Goal: Task Accomplishment & Management: Use online tool/utility

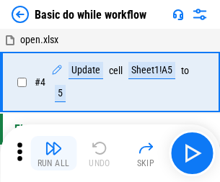
click at [53, 153] on img "button" at bounding box center [53, 148] width 17 height 17
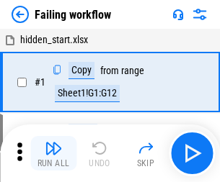
click at [53, 153] on img "button" at bounding box center [53, 148] width 17 height 17
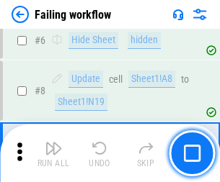
scroll to position [306, 0]
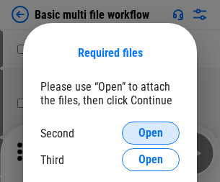
click at [151, 133] on span "Open" at bounding box center [150, 134] width 25 height 12
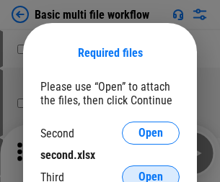
click at [151, 172] on span "Open" at bounding box center [150, 178] width 25 height 12
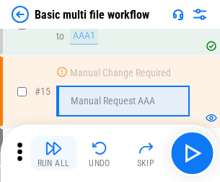
click at [53, 153] on img "button" at bounding box center [53, 148] width 17 height 17
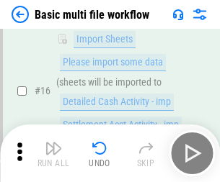
scroll to position [959, 0]
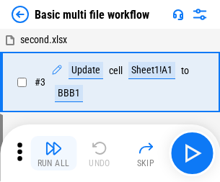
click at [53, 153] on img "button" at bounding box center [53, 148] width 17 height 17
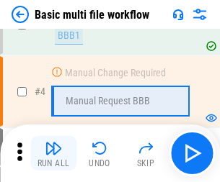
click at [53, 153] on img "button" at bounding box center [53, 148] width 17 height 17
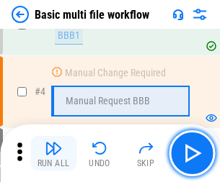
click at [53, 153] on img "button" at bounding box center [53, 148] width 17 height 17
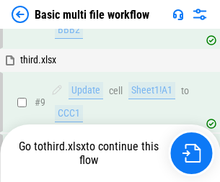
scroll to position [502, 0]
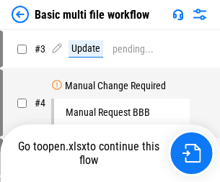
scroll to position [58, 0]
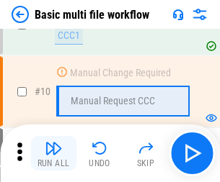
click at [53, 153] on img "button" at bounding box center [53, 148] width 17 height 17
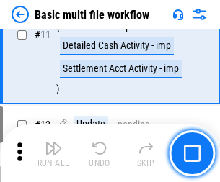
click at [53, 153] on img "button" at bounding box center [53, 148] width 17 height 17
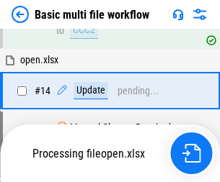
scroll to position [754, 0]
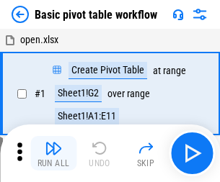
click at [53, 153] on img "button" at bounding box center [53, 148] width 17 height 17
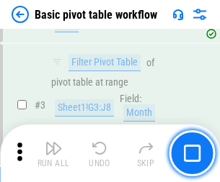
scroll to position [345, 0]
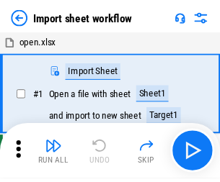
scroll to position [5, 0]
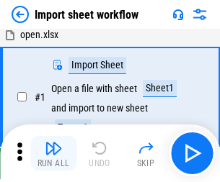
click at [53, 153] on img "button" at bounding box center [53, 148] width 17 height 17
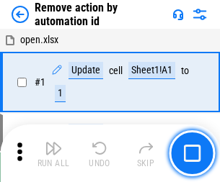
scroll to position [53, 0]
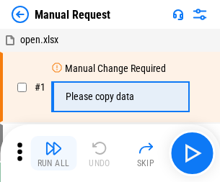
click at [53, 153] on img "button" at bounding box center [53, 148] width 17 height 17
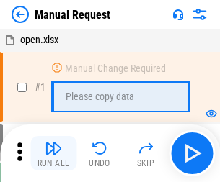
click at [53, 153] on img "button" at bounding box center [53, 148] width 17 height 17
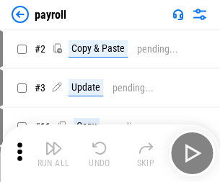
click at [53, 153] on img "button" at bounding box center [53, 148] width 17 height 17
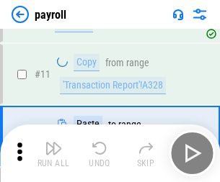
scroll to position [178, 0]
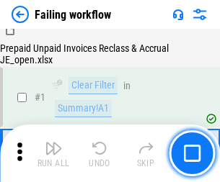
scroll to position [233, 0]
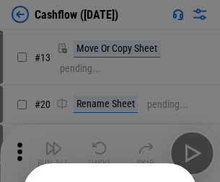
scroll to position [141, 0]
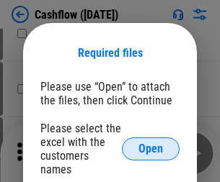
click at [151, 143] on span "Open" at bounding box center [150, 149] width 25 height 12
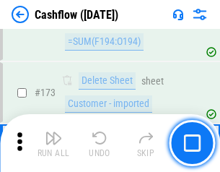
scroll to position [1526, 0]
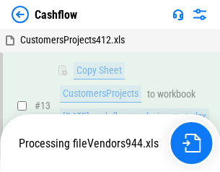
scroll to position [667, 0]
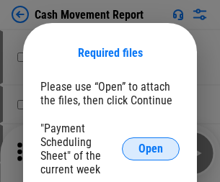
click at [151, 149] on span "Open" at bounding box center [150, 149] width 25 height 12
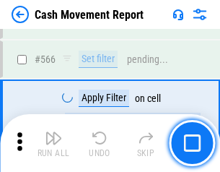
scroll to position [6605, 0]
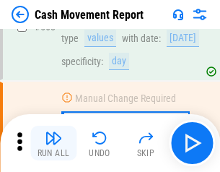
click at [53, 143] on img "button" at bounding box center [53, 137] width 17 height 17
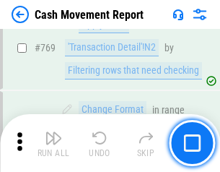
scroll to position [8008, 0]
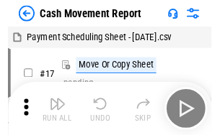
scroll to position [26, 0]
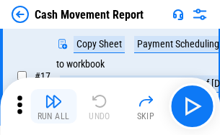
click at [53, 107] on img "button" at bounding box center [53, 101] width 17 height 17
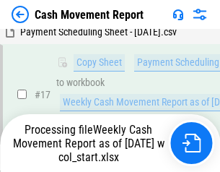
scroll to position [300, 0]
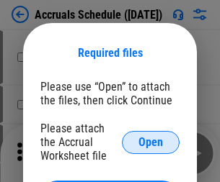
click at [151, 142] on span "Open" at bounding box center [150, 143] width 25 height 12
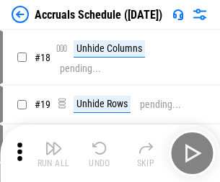
click at [53, 153] on img "button" at bounding box center [53, 148] width 17 height 17
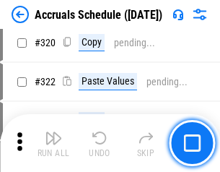
scroll to position [2681, 0]
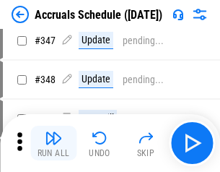
click at [53, 143] on img "button" at bounding box center [53, 137] width 17 height 17
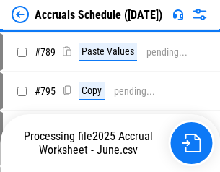
scroll to position [6054, 0]
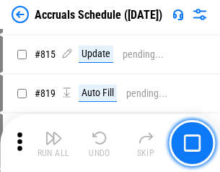
click at [53, 143] on img "button" at bounding box center [53, 137] width 17 height 17
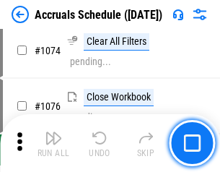
scroll to position [8632, 0]
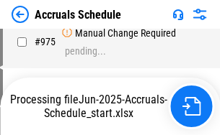
scroll to position [6974, 0]
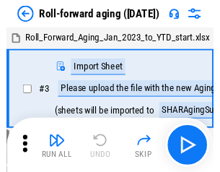
scroll to position [2, 0]
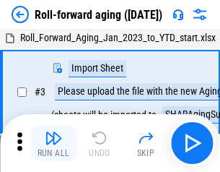
click at [53, 143] on img "button" at bounding box center [53, 137] width 17 height 17
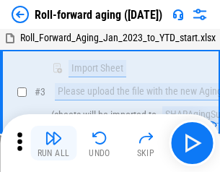
click at [53, 143] on img "button" at bounding box center [53, 137] width 17 height 17
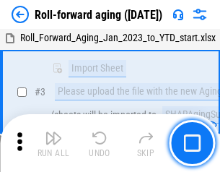
scroll to position [93, 0]
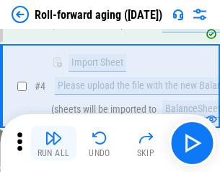
click at [53, 143] on img "button" at bounding box center [53, 137] width 17 height 17
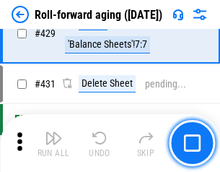
scroll to position [4998, 0]
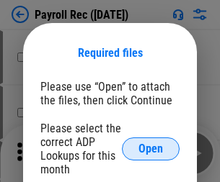
click at [151, 149] on span "Open" at bounding box center [150, 149] width 25 height 12
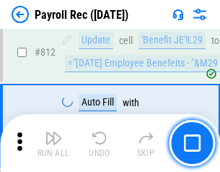
scroll to position [9156, 0]
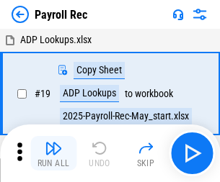
click at [53, 153] on img "button" at bounding box center [53, 148] width 17 height 17
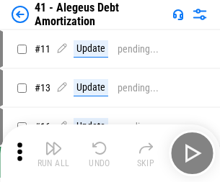
click at [53, 153] on img "button" at bounding box center [53, 148] width 17 height 17
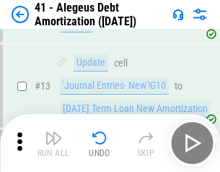
scroll to position [178, 0]
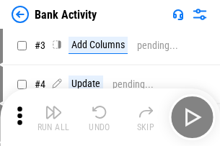
click at [53, 117] on img "button" at bounding box center [53, 112] width 17 height 17
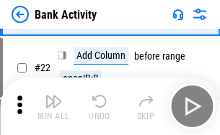
scroll to position [386, 0]
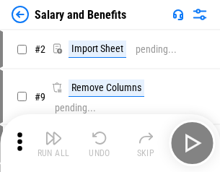
scroll to position [19, 0]
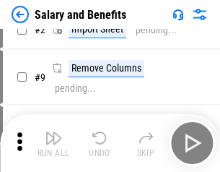
click at [53, 143] on img "button" at bounding box center [53, 137] width 17 height 17
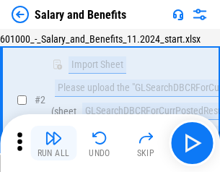
click at [53, 143] on img "button" at bounding box center [53, 137] width 17 height 17
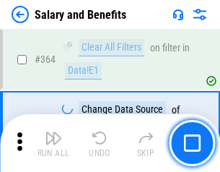
scroll to position [6787, 0]
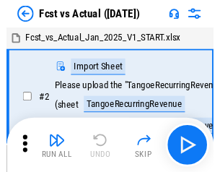
scroll to position [19, 0]
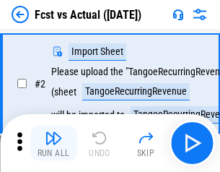
click at [53, 143] on img "button" at bounding box center [53, 137] width 17 height 17
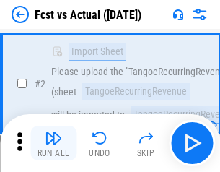
click at [53, 143] on img "button" at bounding box center [53, 137] width 17 height 17
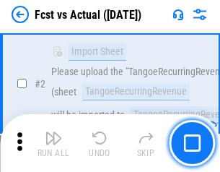
scroll to position [135, 0]
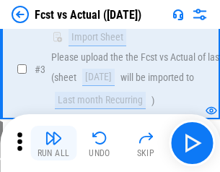
click at [53, 143] on img "button" at bounding box center [53, 137] width 17 height 17
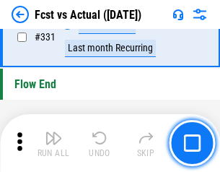
scroll to position [6899, 0]
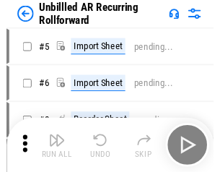
scroll to position [31, 0]
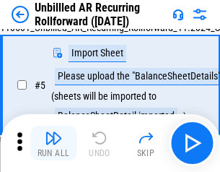
click at [53, 143] on img "button" at bounding box center [53, 137] width 17 height 17
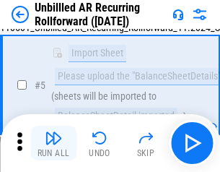
click at [53, 143] on img "button" at bounding box center [53, 137] width 17 height 17
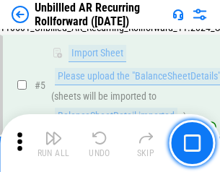
scroll to position [135, 0]
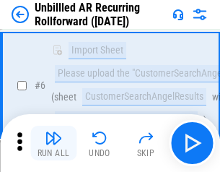
click at [53, 143] on img "button" at bounding box center [53, 137] width 17 height 17
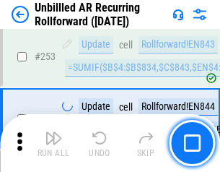
scroll to position [4895, 0]
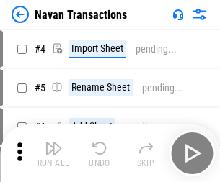
click at [53, 143] on img "button" at bounding box center [53, 148] width 17 height 17
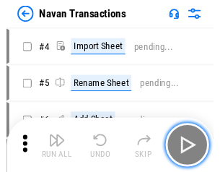
scroll to position [23, 0]
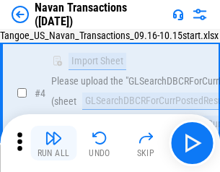
click at [53, 143] on img "button" at bounding box center [53, 137] width 17 height 17
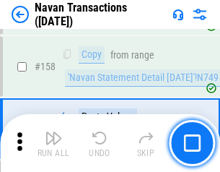
scroll to position [4673, 0]
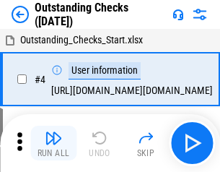
click at [53, 143] on img "button" at bounding box center [53, 137] width 17 height 17
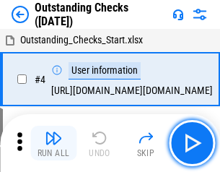
scroll to position [61, 0]
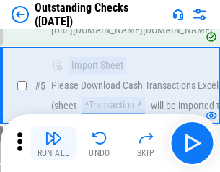
click at [53, 143] on img "button" at bounding box center [53, 137] width 17 height 17
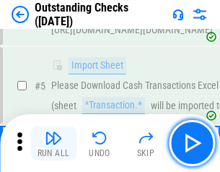
scroll to position [151, 0]
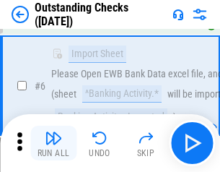
click at [53, 143] on img "button" at bounding box center [53, 137] width 17 height 17
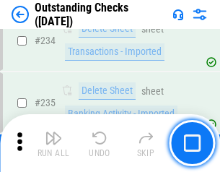
scroll to position [4376, 0]
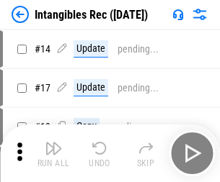
click at [53, 153] on img "button" at bounding box center [53, 148] width 17 height 17
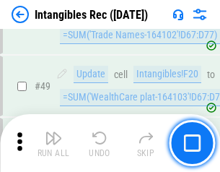
scroll to position [561, 0]
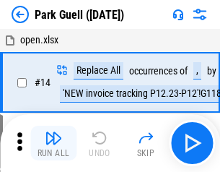
click at [53, 143] on img "button" at bounding box center [53, 137] width 17 height 17
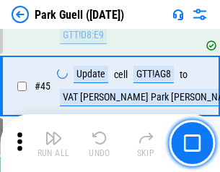
scroll to position [1802, 0]
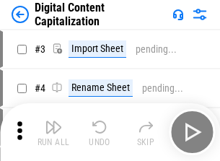
click at [53, 121] on img "button" at bounding box center [53, 126] width 17 height 17
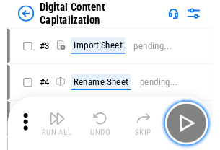
scroll to position [42, 0]
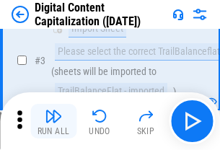
click at [53, 121] on img "button" at bounding box center [53, 115] width 17 height 17
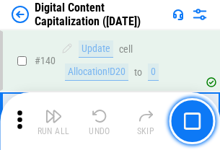
scroll to position [1528, 0]
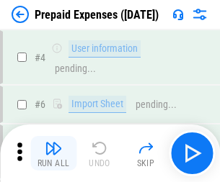
click at [53, 143] on img "button" at bounding box center [53, 148] width 17 height 17
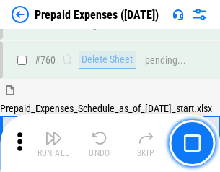
scroll to position [3994, 0]
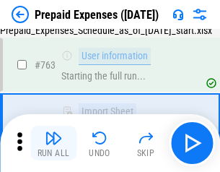
click at [53, 143] on img "button" at bounding box center [53, 137] width 17 height 17
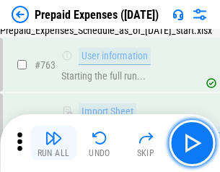
scroll to position [4079, 0]
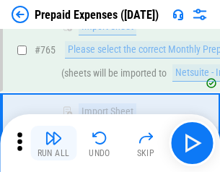
click at [53, 143] on img "button" at bounding box center [53, 137] width 17 height 17
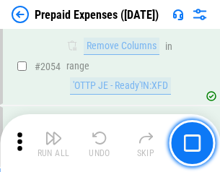
scroll to position [15065, 0]
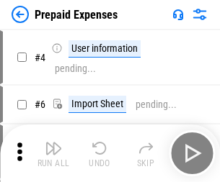
click at [53, 153] on img "button" at bounding box center [53, 148] width 17 height 17
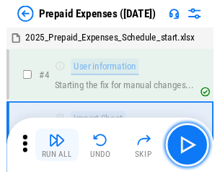
scroll to position [63, 0]
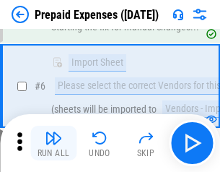
click at [53, 143] on img "button" at bounding box center [53, 137] width 17 height 17
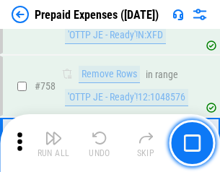
scroll to position [5135, 0]
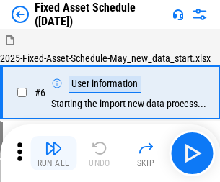
click at [53, 153] on img "button" at bounding box center [53, 148] width 17 height 17
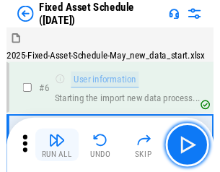
scroll to position [78, 0]
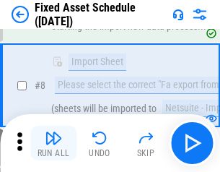
click at [53, 143] on img "button" at bounding box center [53, 137] width 17 height 17
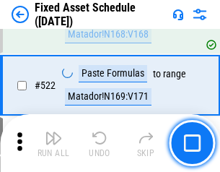
scroll to position [5009, 0]
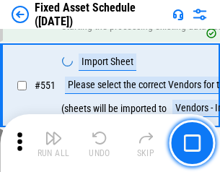
click at [53, 143] on img "button" at bounding box center [53, 137] width 17 height 17
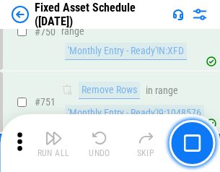
scroll to position [7026, 0]
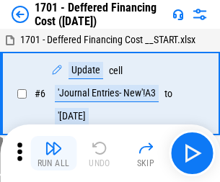
click at [53, 153] on img "button" at bounding box center [53, 148] width 17 height 17
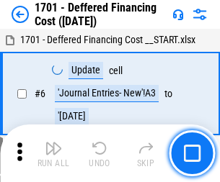
scroll to position [173, 0]
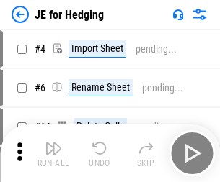
click at [53, 143] on img "button" at bounding box center [53, 148] width 17 height 17
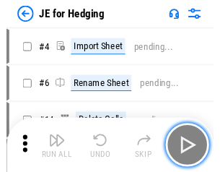
scroll to position [2, 0]
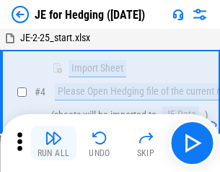
click at [53, 143] on img "button" at bounding box center [53, 137] width 17 height 17
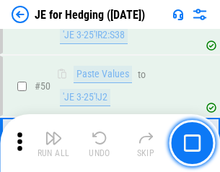
scroll to position [933, 0]
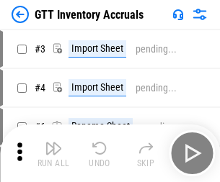
click at [53, 143] on img "button" at bounding box center [53, 148] width 17 height 17
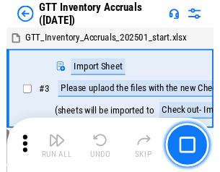
scroll to position [2, 0]
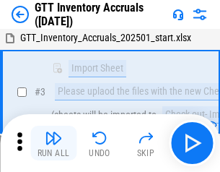
click at [53, 143] on img "button" at bounding box center [53, 137] width 17 height 17
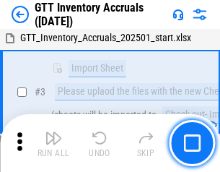
scroll to position [93, 0]
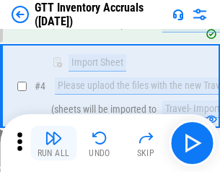
click at [53, 143] on img "button" at bounding box center [53, 137] width 17 height 17
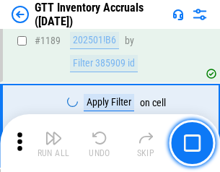
scroll to position [11769, 0]
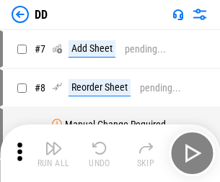
click at [53, 153] on img "button" at bounding box center [53, 148] width 17 height 17
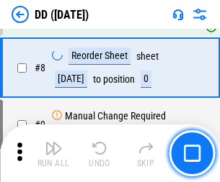
scroll to position [139, 0]
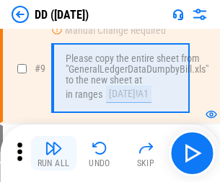
click at [53, 153] on img "button" at bounding box center [53, 148] width 17 height 17
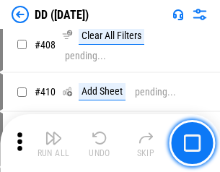
scroll to position [6448, 0]
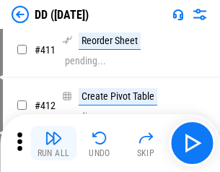
click at [53, 143] on img "button" at bounding box center [53, 137] width 17 height 17
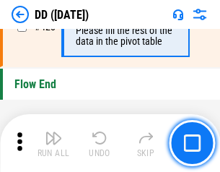
scroll to position [6898, 0]
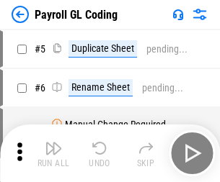
click at [53, 153] on img "button" at bounding box center [53, 148] width 17 height 17
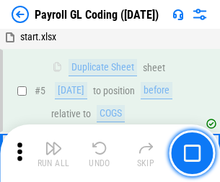
scroll to position [173, 0]
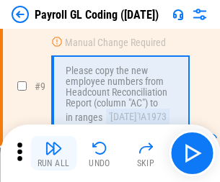
click at [53, 153] on img "button" at bounding box center [53, 148] width 17 height 17
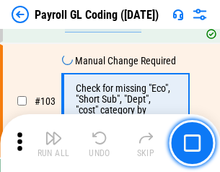
scroll to position [3381, 0]
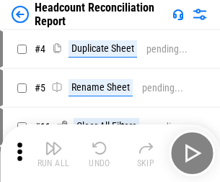
click at [53, 153] on img "button" at bounding box center [53, 148] width 17 height 17
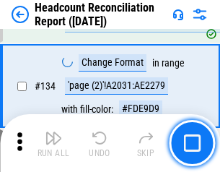
scroll to position [1732, 0]
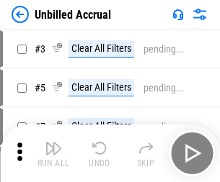
click at [53, 153] on img "button" at bounding box center [53, 148] width 17 height 17
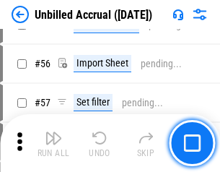
scroll to position [1505, 0]
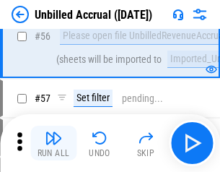
click at [53, 143] on img "button" at bounding box center [53, 137] width 17 height 17
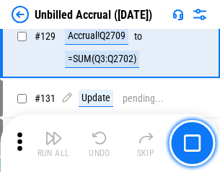
scroll to position [4293, 0]
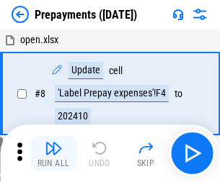
click at [53, 153] on img "button" at bounding box center [53, 148] width 17 height 17
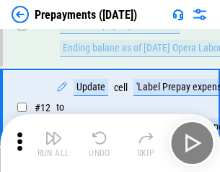
scroll to position [90, 0]
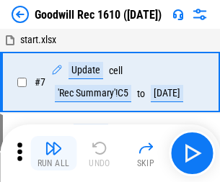
click at [53, 153] on img "button" at bounding box center [53, 148] width 17 height 17
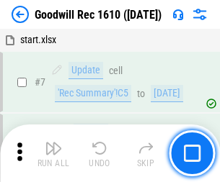
scroll to position [246, 0]
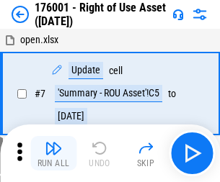
click at [53, 153] on img "button" at bounding box center [53, 148] width 17 height 17
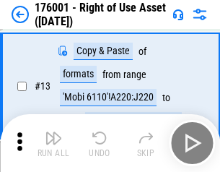
scroll to position [93, 0]
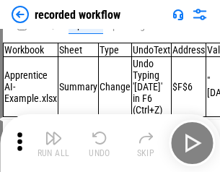
click at [53, 143] on img "button" at bounding box center [53, 137] width 17 height 17
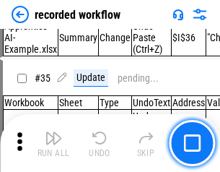
scroll to position [4505, 0]
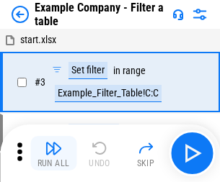
click at [53, 153] on img "button" at bounding box center [53, 148] width 17 height 17
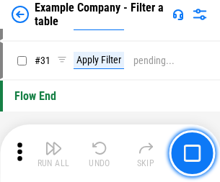
scroll to position [1319, 0]
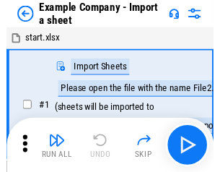
scroll to position [22, 0]
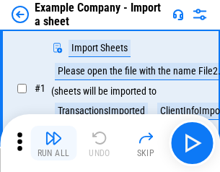
click at [53, 143] on img "button" at bounding box center [53, 137] width 17 height 17
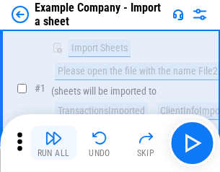
click at [53, 143] on img "button" at bounding box center [53, 137] width 17 height 17
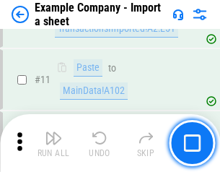
scroll to position [319, 0]
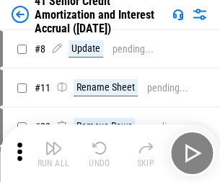
click at [53, 143] on img "button" at bounding box center [53, 148] width 17 height 17
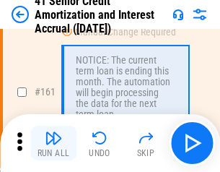
click at [53, 143] on img "button" at bounding box center [53, 137] width 17 height 17
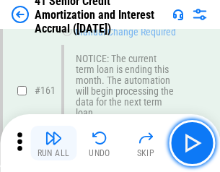
scroll to position [1541, 0]
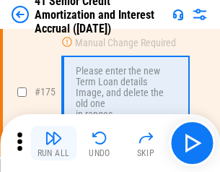
click at [53, 143] on img "button" at bounding box center [53, 137] width 17 height 17
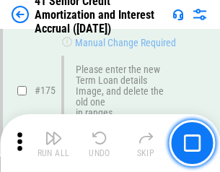
scroll to position [1688, 0]
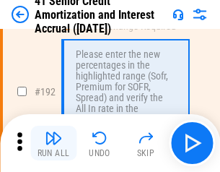
click at [53, 143] on img "button" at bounding box center [53, 137] width 17 height 17
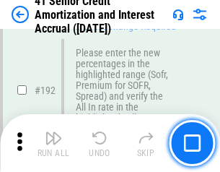
scroll to position [1839, 0]
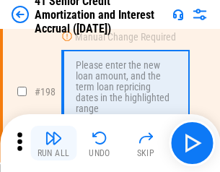
click at [53, 143] on img "button" at bounding box center [53, 137] width 17 height 17
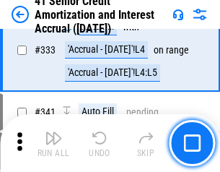
scroll to position [3682, 0]
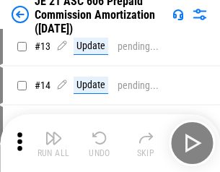
click at [53, 143] on img "button" at bounding box center [53, 137] width 17 height 17
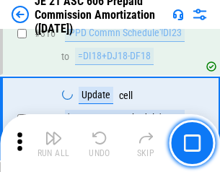
scroll to position [2691, 0]
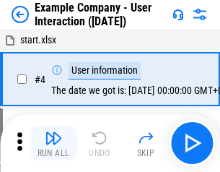
click at [53, 143] on img "button" at bounding box center [53, 137] width 17 height 17
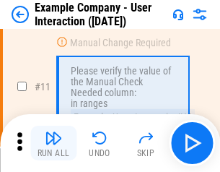
click at [53, 143] on img "button" at bounding box center [53, 137] width 17 height 17
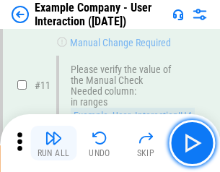
scroll to position [312, 0]
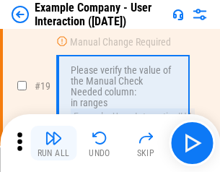
click at [53, 143] on img "button" at bounding box center [53, 137] width 17 height 17
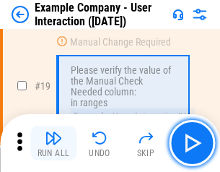
click at [53, 143] on img "button" at bounding box center [53, 137] width 17 height 17
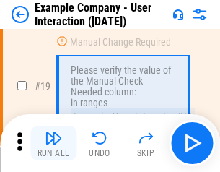
click at [53, 143] on img "button" at bounding box center [53, 137] width 17 height 17
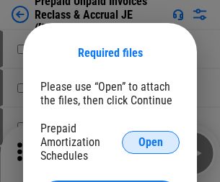
click at [151, 142] on span "Open" at bounding box center [150, 143] width 25 height 12
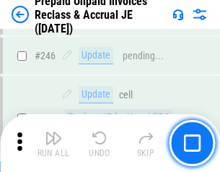
scroll to position [1946, 0]
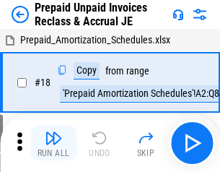
click at [53, 143] on img "button" at bounding box center [53, 137] width 17 height 17
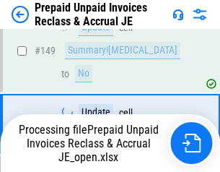
scroll to position [1180, 0]
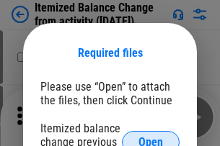
click at [151, 137] on span "Open" at bounding box center [150, 143] width 25 height 12
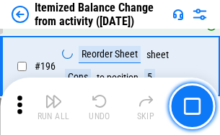
scroll to position [2774, 0]
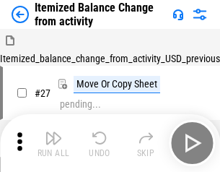
scroll to position [22, 0]
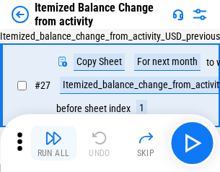
click at [53, 143] on img "button" at bounding box center [53, 137] width 17 height 17
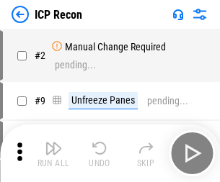
scroll to position [6, 0]
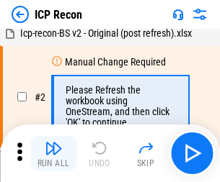
click at [53, 153] on img "button" at bounding box center [53, 148] width 17 height 17
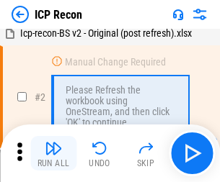
click at [53, 153] on img "button" at bounding box center [53, 148] width 17 height 17
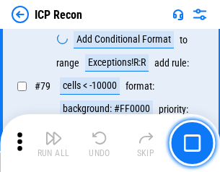
scroll to position [1412, 0]
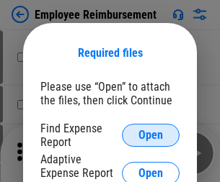
click at [151, 135] on span "Open" at bounding box center [150, 136] width 25 height 12
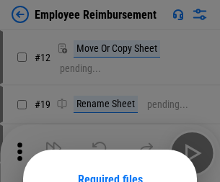
scroll to position [127, 0]
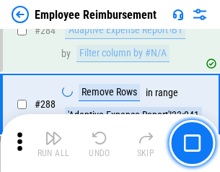
scroll to position [3917, 0]
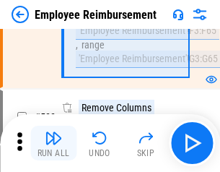
click at [53, 143] on img "button" at bounding box center [53, 137] width 17 height 17
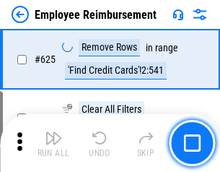
scroll to position [8629, 0]
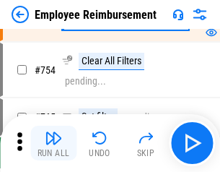
click at [53, 143] on img "button" at bounding box center [53, 137] width 17 height 17
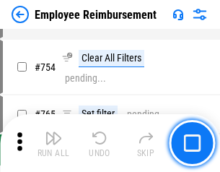
scroll to position [10111, 0]
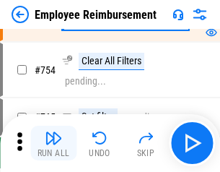
click at [53, 143] on img "button" at bounding box center [53, 137] width 17 height 17
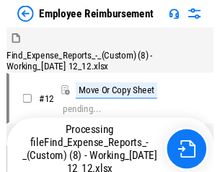
scroll to position [49, 0]
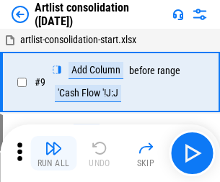
click at [53, 153] on img "button" at bounding box center [53, 148] width 17 height 17
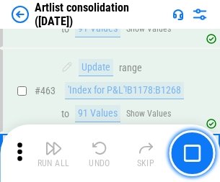
scroll to position [6311, 0]
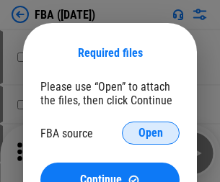
click at [151, 133] on span "Open" at bounding box center [150, 134] width 25 height 12
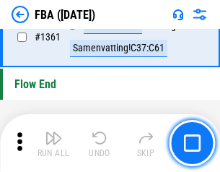
scroll to position [15478, 0]
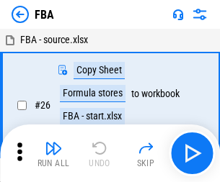
scroll to position [14, 0]
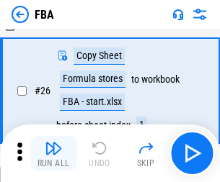
click at [53, 153] on img "button" at bounding box center [53, 148] width 17 height 17
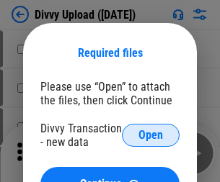
click at [151, 135] on span "Open" at bounding box center [150, 136] width 25 height 12
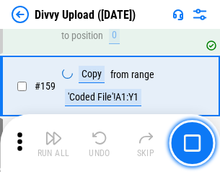
scroll to position [1492, 0]
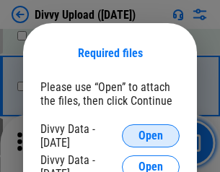
click at [151, 135] on span "Open" at bounding box center [150, 136] width 25 height 12
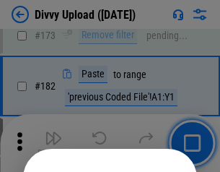
scroll to position [1618, 0]
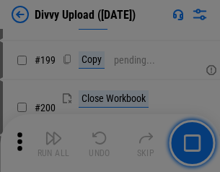
scroll to position [2096, 0]
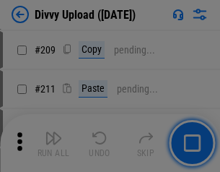
scroll to position [2448, 0]
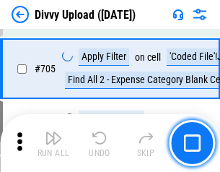
scroll to position [9859, 0]
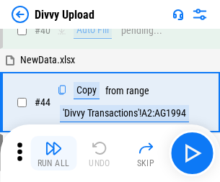
click at [53, 153] on img "button" at bounding box center [53, 148] width 17 height 17
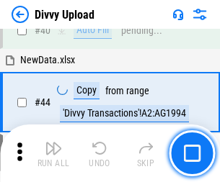
scroll to position [159, 0]
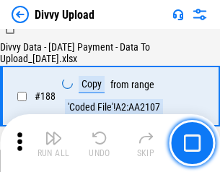
scroll to position [1696, 0]
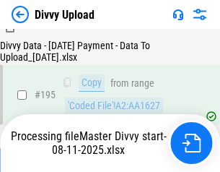
scroll to position [2014, 0]
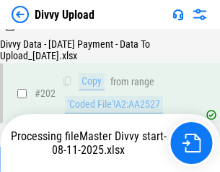
scroll to position [2332, 0]
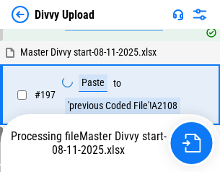
scroll to position [2248, 0]
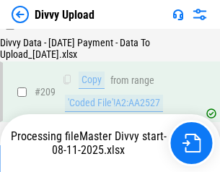
scroll to position [2650, 0]
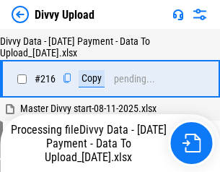
scroll to position [2968, 0]
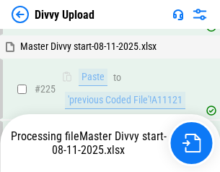
scroll to position [3421, 0]
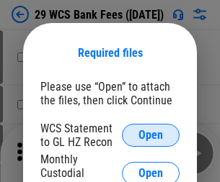
click at [151, 135] on span "Open" at bounding box center [150, 136] width 25 height 12
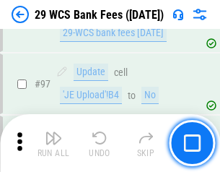
scroll to position [1405, 0]
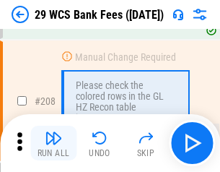
click at [53, 143] on img "button" at bounding box center [53, 137] width 17 height 17
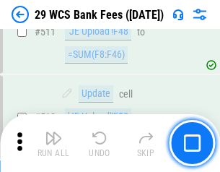
scroll to position [7251, 0]
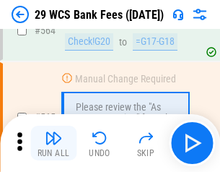
click at [53, 143] on img "button" at bounding box center [53, 137] width 17 height 17
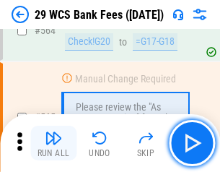
scroll to position [7794, 0]
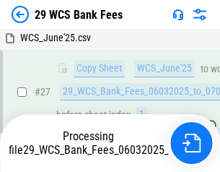
scroll to position [288, 0]
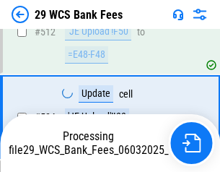
scroll to position [7608, 0]
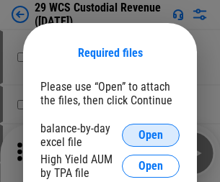
click at [151, 135] on span "Open" at bounding box center [150, 136] width 25 height 12
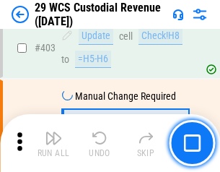
scroll to position [6675, 0]
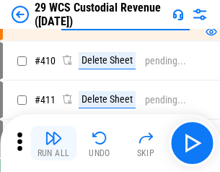
click at [53, 143] on img "button" at bounding box center [53, 137] width 17 height 17
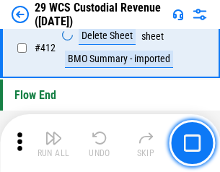
scroll to position [6883, 0]
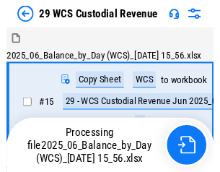
scroll to position [35, 0]
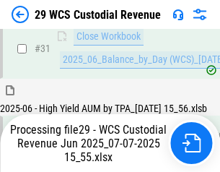
scroll to position [740, 0]
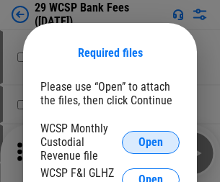
click at [151, 142] on span "Open" at bounding box center [150, 143] width 25 height 12
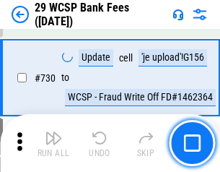
scroll to position [7263, 0]
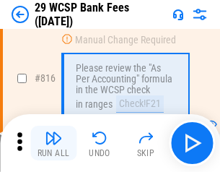
click at [53, 143] on img "button" at bounding box center [53, 137] width 17 height 17
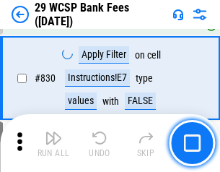
scroll to position [9144, 0]
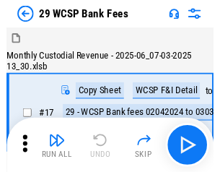
scroll to position [35, 0]
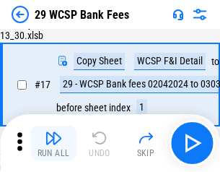
click at [53, 143] on img "button" at bounding box center [53, 137] width 17 height 17
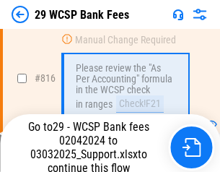
scroll to position [8862, 0]
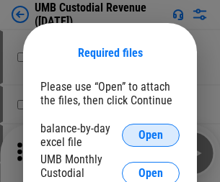
click at [151, 135] on span "Open" at bounding box center [150, 136] width 25 height 12
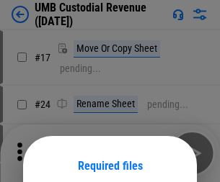
scroll to position [113, 0]
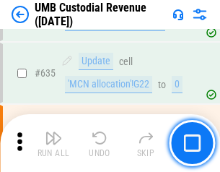
scroll to position [7542, 0]
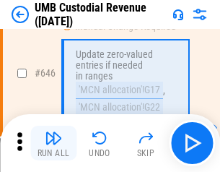
click at [53, 143] on img "button" at bounding box center [53, 137] width 17 height 17
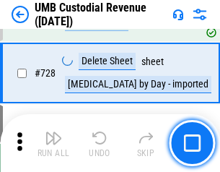
scroll to position [8890, 0]
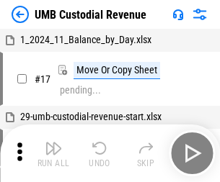
scroll to position [11, 0]
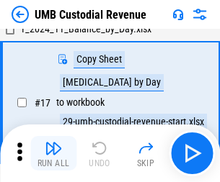
click at [53, 153] on img "button" at bounding box center [53, 148] width 17 height 17
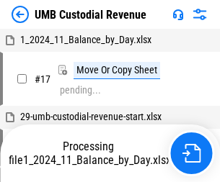
scroll to position [11, 0]
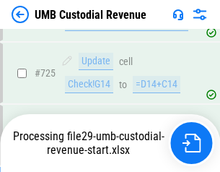
scroll to position [8795, 0]
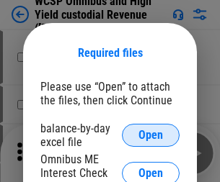
click at [151, 135] on span "Open" at bounding box center [150, 136] width 25 height 12
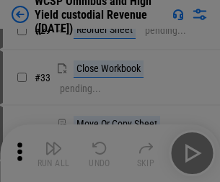
scroll to position [329, 0]
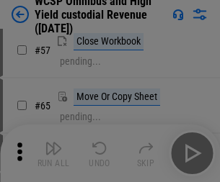
scroll to position [628, 0]
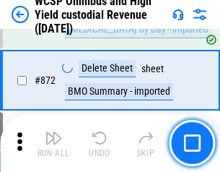
scroll to position [12197, 0]
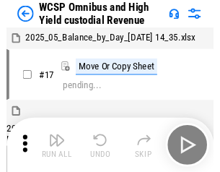
scroll to position [8, 0]
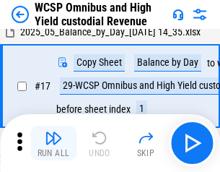
click at [53, 143] on img "button" at bounding box center [53, 137] width 17 height 17
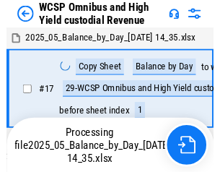
scroll to position [8, 0]
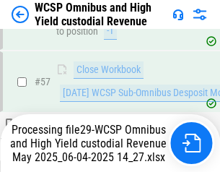
scroll to position [1405, 0]
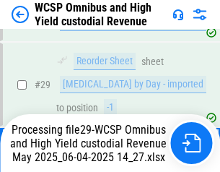
scroll to position [300, 0]
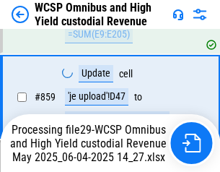
scroll to position [12040, 0]
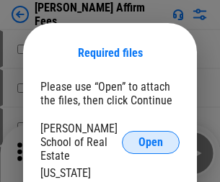
click at [151, 137] on span "Open" at bounding box center [150, 143] width 25 height 12
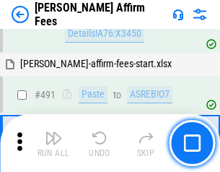
scroll to position [3919, 0]
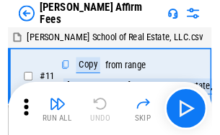
scroll to position [14, 0]
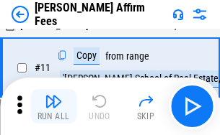
click at [53, 107] on img "button" at bounding box center [53, 101] width 17 height 17
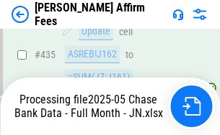
scroll to position [3780, 0]
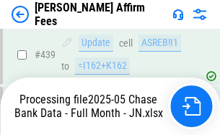
scroll to position [3801, 0]
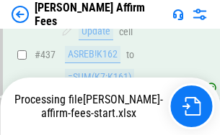
scroll to position [3780, 0]
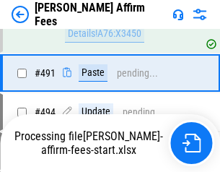
scroll to position [3919, 0]
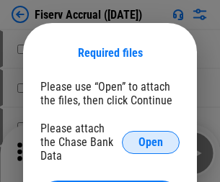
click at [151, 137] on span "Open" at bounding box center [150, 143] width 25 height 12
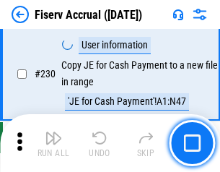
scroll to position [4567, 0]
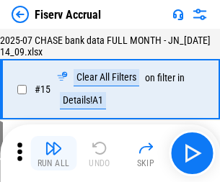
click at [53, 153] on img "button" at bounding box center [53, 148] width 17 height 17
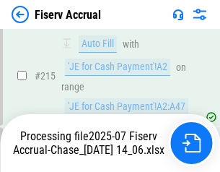
scroll to position [4291, 0]
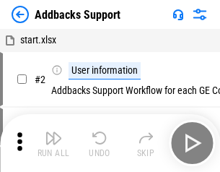
click at [53, 143] on img "button" at bounding box center [53, 137] width 17 height 17
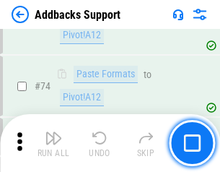
scroll to position [1049, 0]
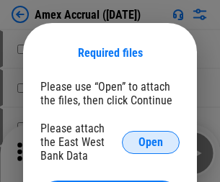
click at [151, 142] on span "Open" at bounding box center [150, 143] width 25 height 12
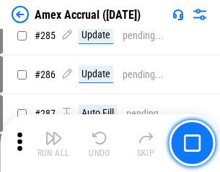
scroll to position [3946, 0]
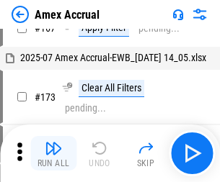
click at [53, 153] on img "button" at bounding box center [53, 148] width 17 height 17
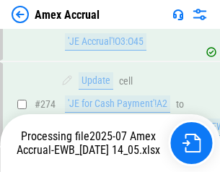
scroll to position [4201, 0]
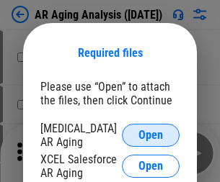
click at [151, 133] on span "Open" at bounding box center [150, 136] width 25 height 12
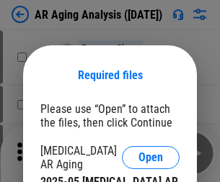
scroll to position [22, 0]
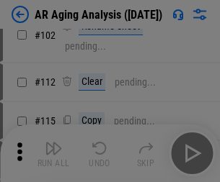
scroll to position [198, 0]
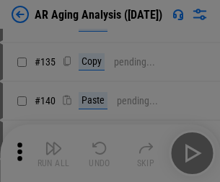
scroll to position [434, 0]
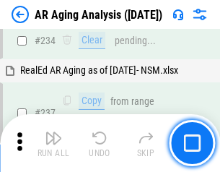
scroll to position [2234, 0]
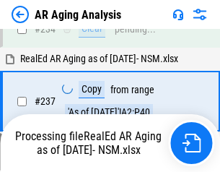
scroll to position [2277, 0]
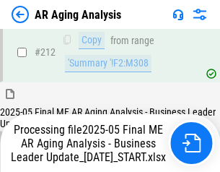
scroll to position [2217, 0]
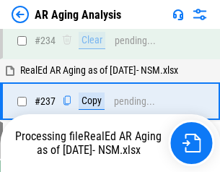
scroll to position [2277, 0]
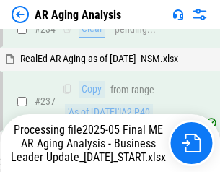
scroll to position [2277, 0]
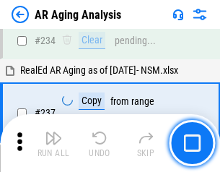
scroll to position [2217, 0]
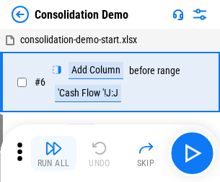
click at [53, 153] on img "button" at bounding box center [53, 148] width 17 height 17
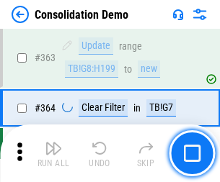
scroll to position [4830, 0]
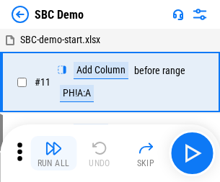
click at [53, 153] on img "button" at bounding box center [53, 148] width 17 height 17
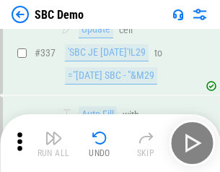
scroll to position [3791, 0]
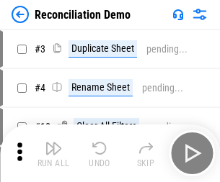
click at [53, 153] on img "button" at bounding box center [53, 148] width 17 height 17
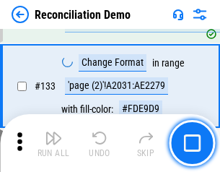
scroll to position [1712, 0]
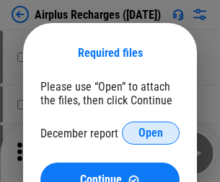
click at [151, 133] on span "Open" at bounding box center [150, 134] width 25 height 12
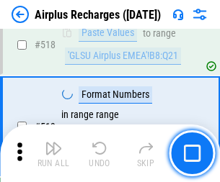
scroll to position [6202, 0]
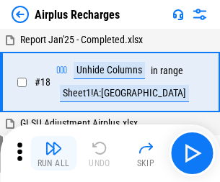
click at [53, 153] on img "button" at bounding box center [53, 148] width 17 height 17
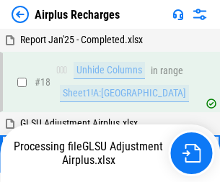
scroll to position [63, 0]
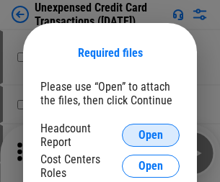
click at [151, 135] on span "Open" at bounding box center [150, 136] width 25 height 12
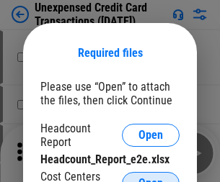
click at [151, 178] on span "Open" at bounding box center [150, 184] width 25 height 12
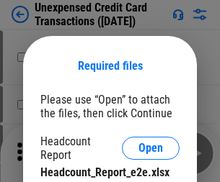
scroll to position [13, 0]
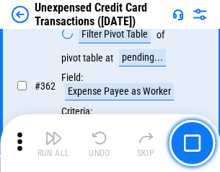
scroll to position [3706, 0]
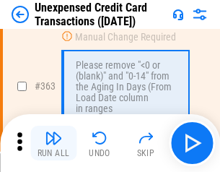
click at [53, 143] on img "button" at bounding box center [53, 137] width 17 height 17
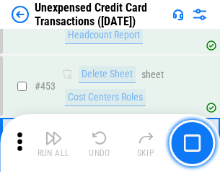
scroll to position [4915, 0]
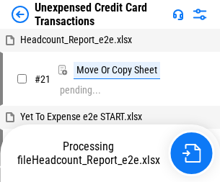
scroll to position [22, 0]
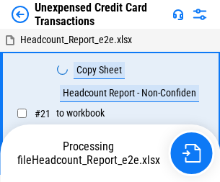
scroll to position [22, 0]
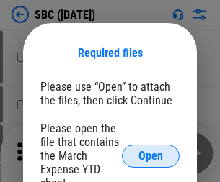
click at [151, 156] on span "Open" at bounding box center [150, 157] width 25 height 12
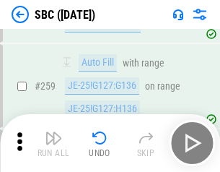
scroll to position [2816, 0]
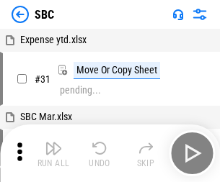
scroll to position [14, 0]
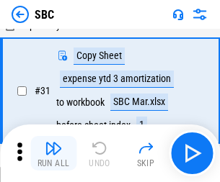
click at [53, 153] on img "button" at bounding box center [53, 148] width 17 height 17
